Goal: Information Seeking & Learning: Learn about a topic

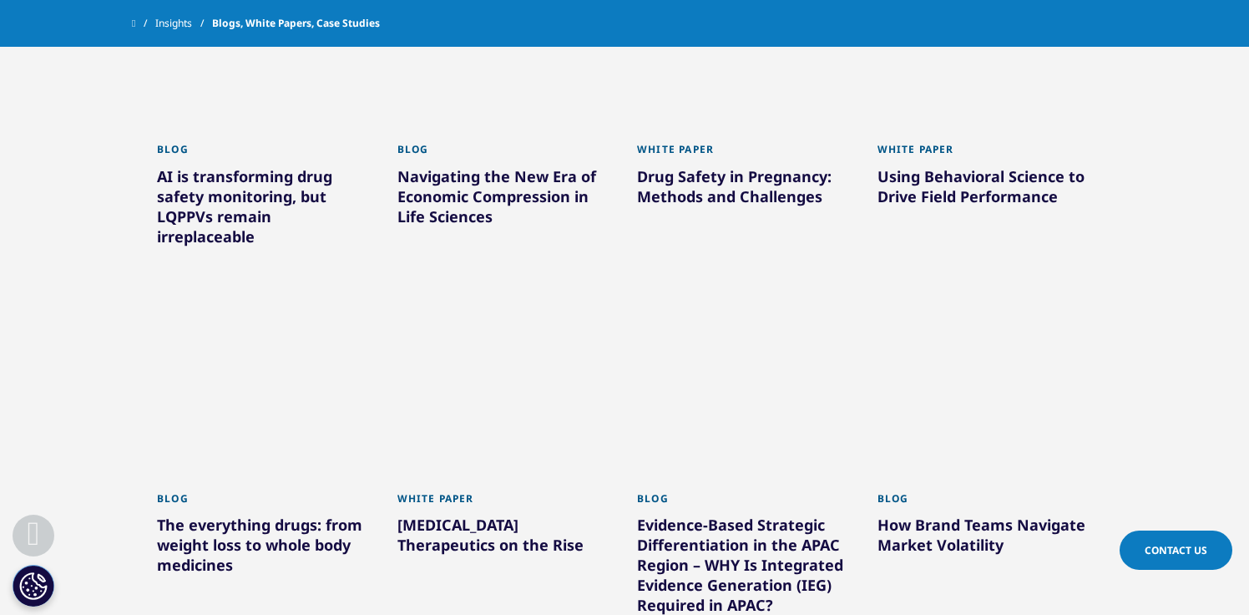
scroll to position [1214, 0]
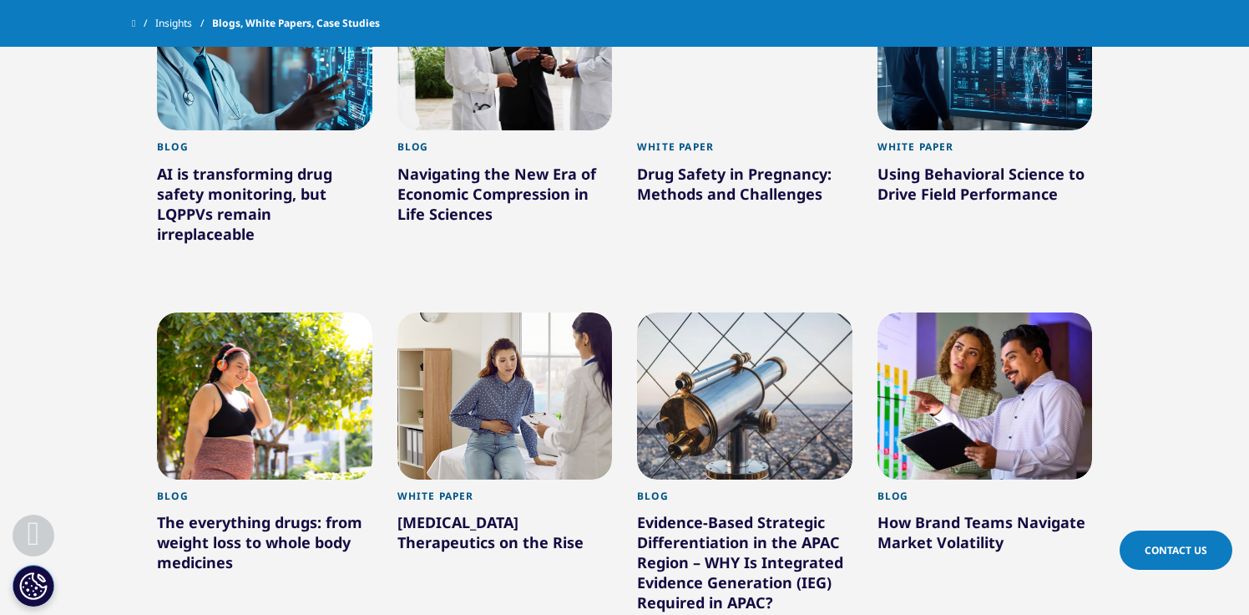
click at [279, 425] on div at bounding box center [264, 395] width 215 height 167
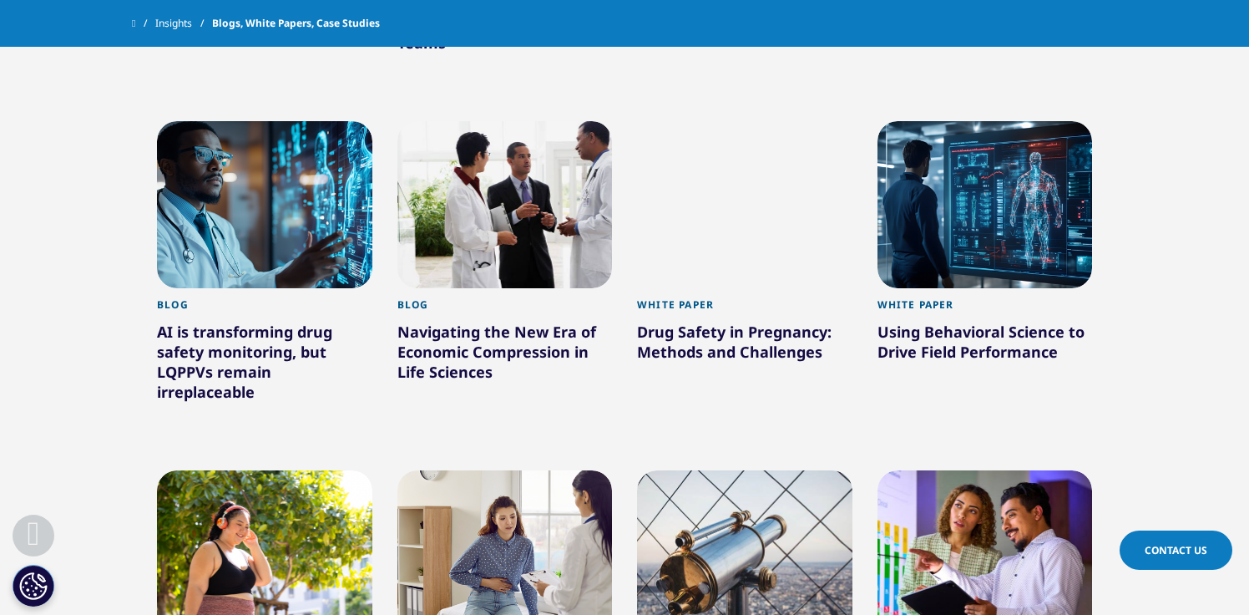
scroll to position [1055, 0]
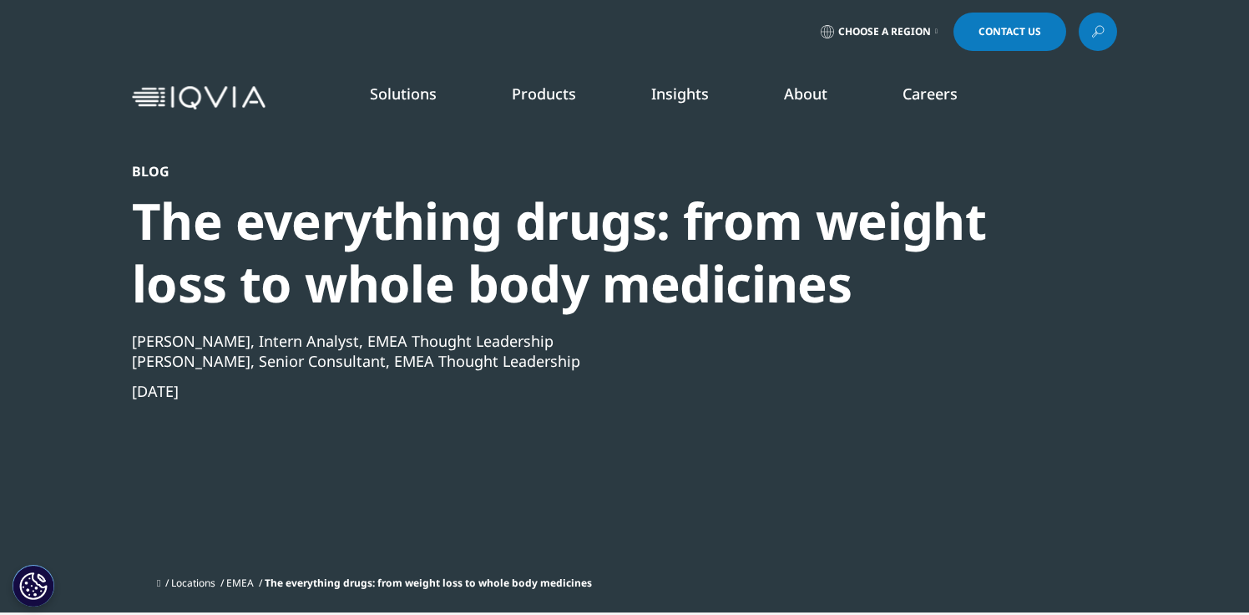
click at [39, 333] on section "Blog The everything drugs: from weight loss to whole body medicines [PERSON_NAM…" at bounding box center [624, 306] width 1249 height 612
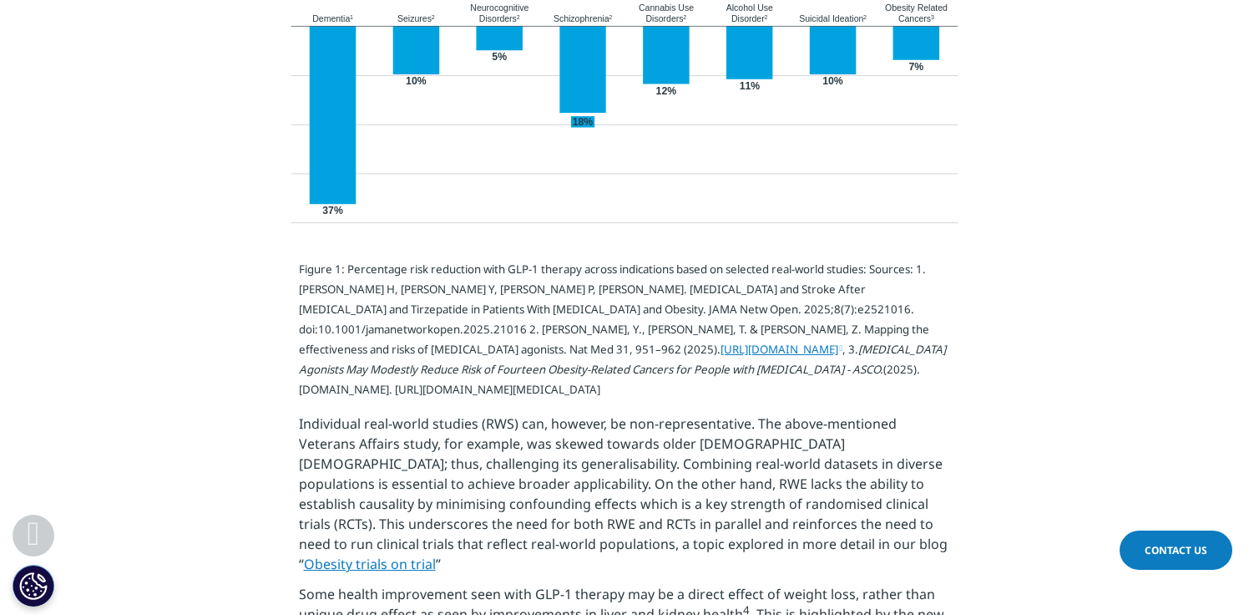
scroll to position [1171, 0]
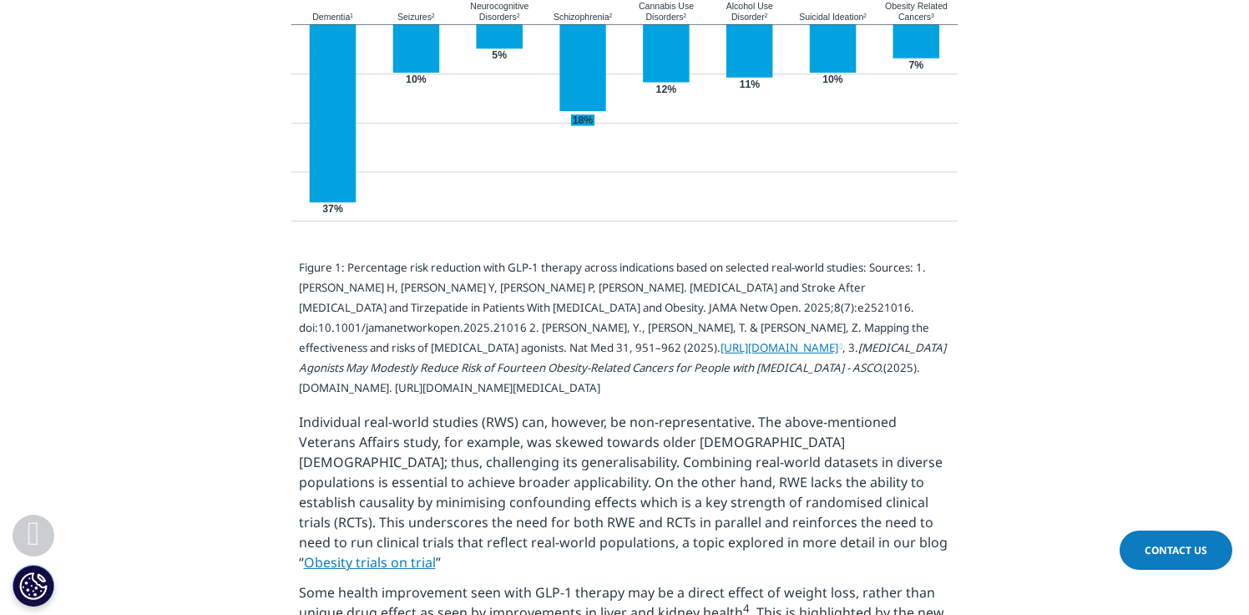
click at [721, 355] on link "[URL][DOMAIN_NAME]" at bounding box center [782, 347] width 122 height 15
click at [121, 220] on section at bounding box center [624, 96] width 1249 height 332
